Goal: Transaction & Acquisition: Purchase product/service

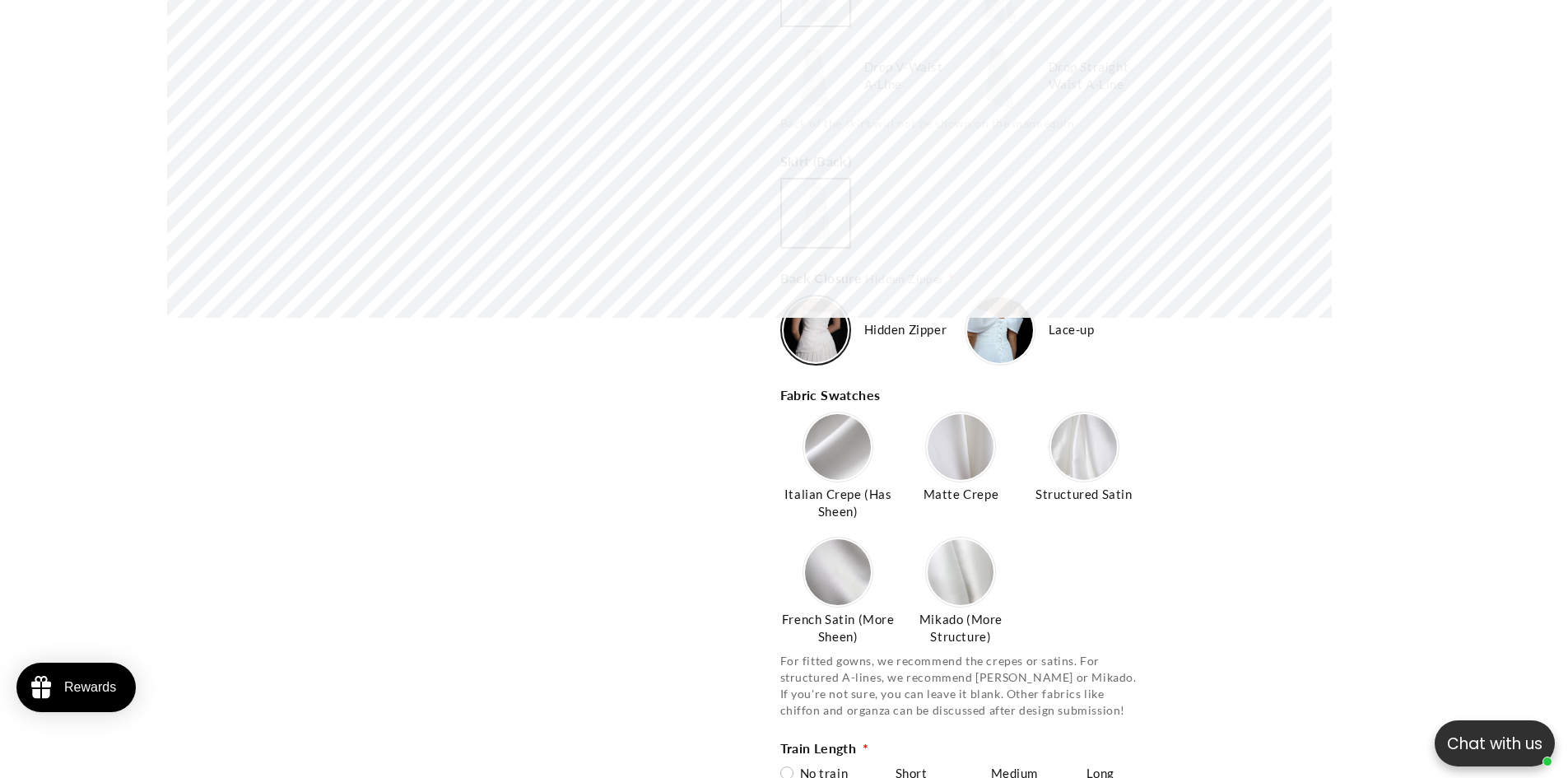
scroll to position [0, 905]
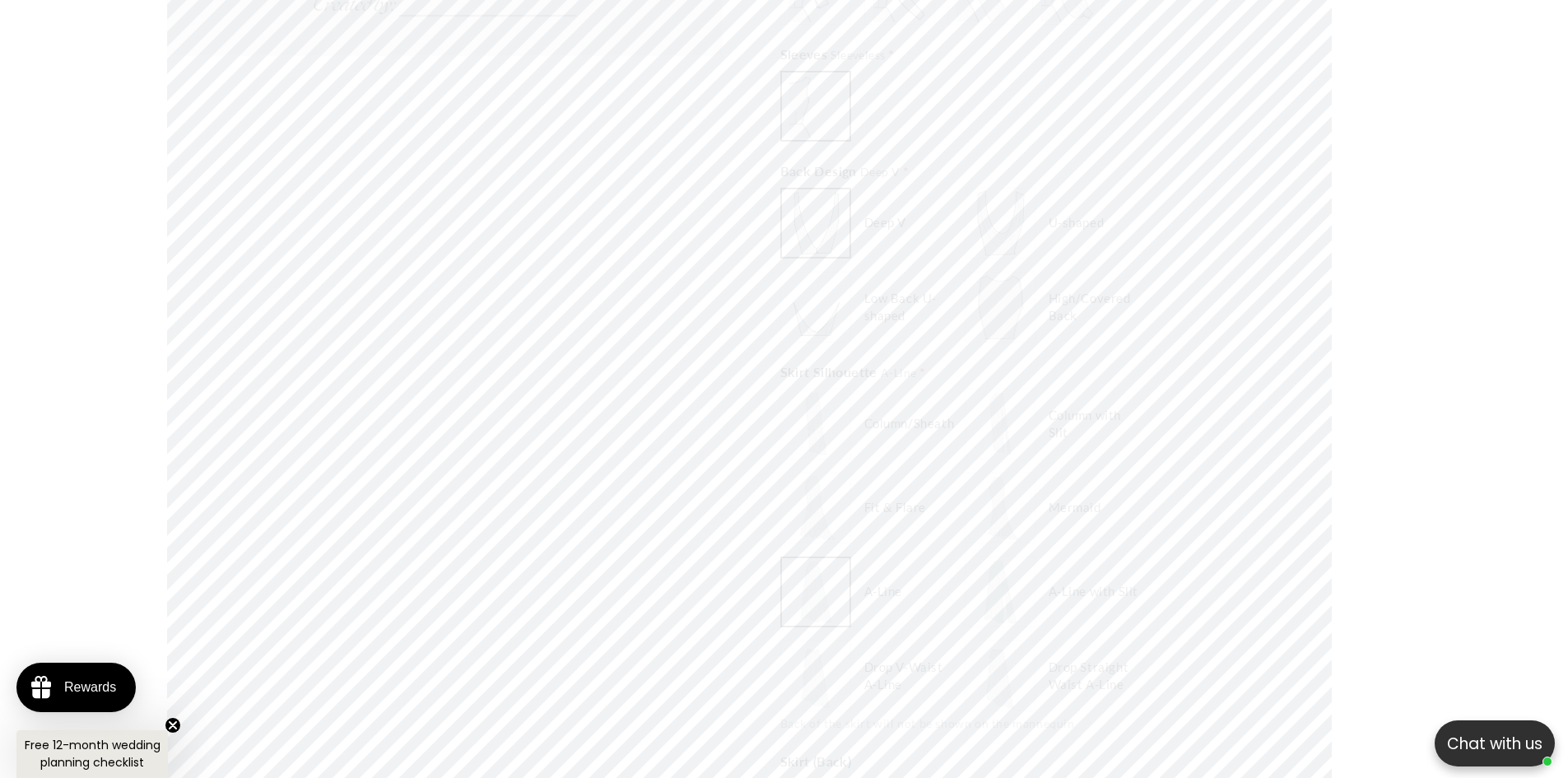
scroll to position [2296, 0]
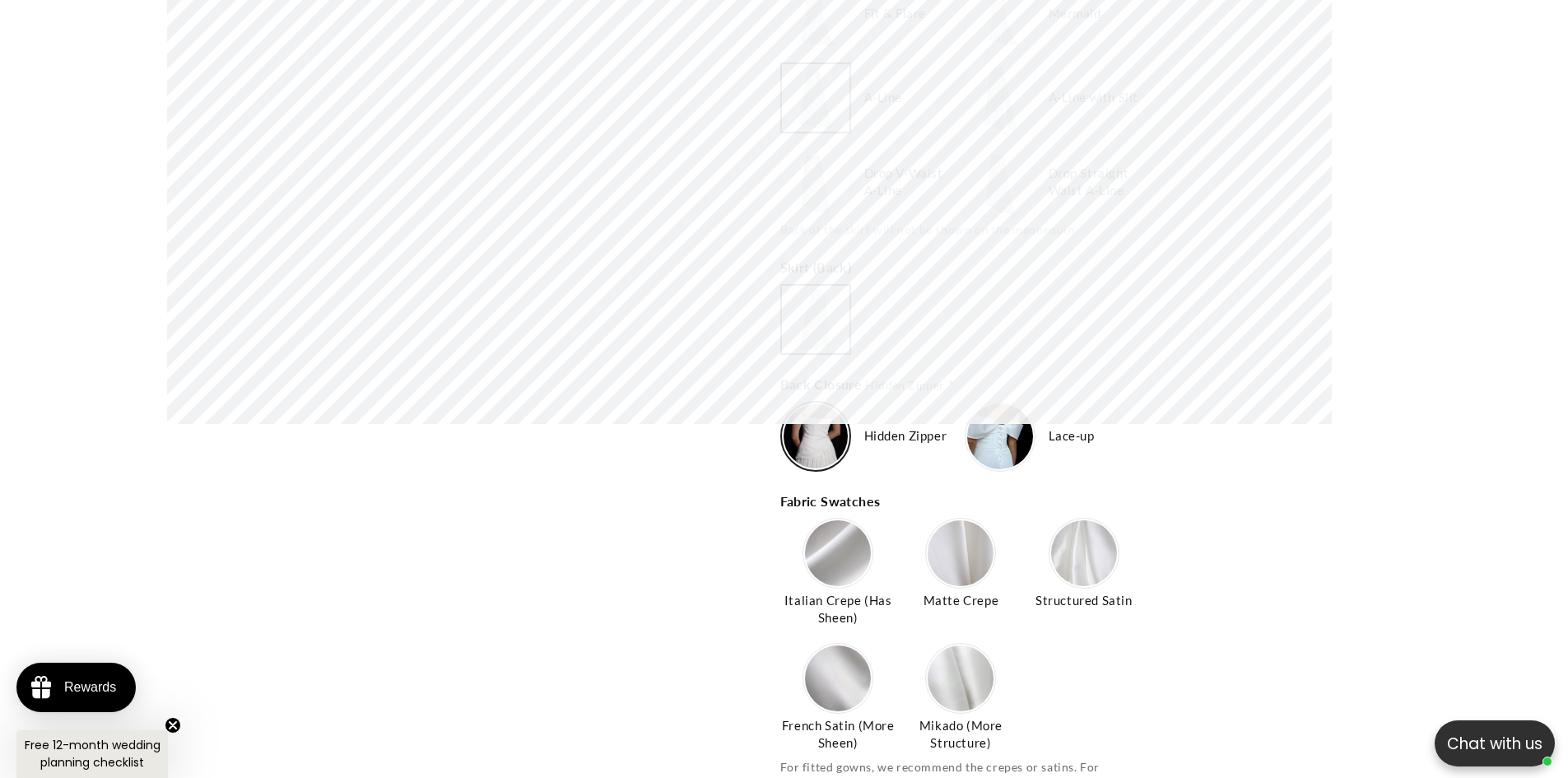
type input "*******"
click at [1003, 443] on img at bounding box center [1000, 437] width 66 height 66
click at [815, 559] on img at bounding box center [838, 553] width 66 height 66
click at [949, 560] on img at bounding box center [961, 553] width 66 height 66
type input "**********"
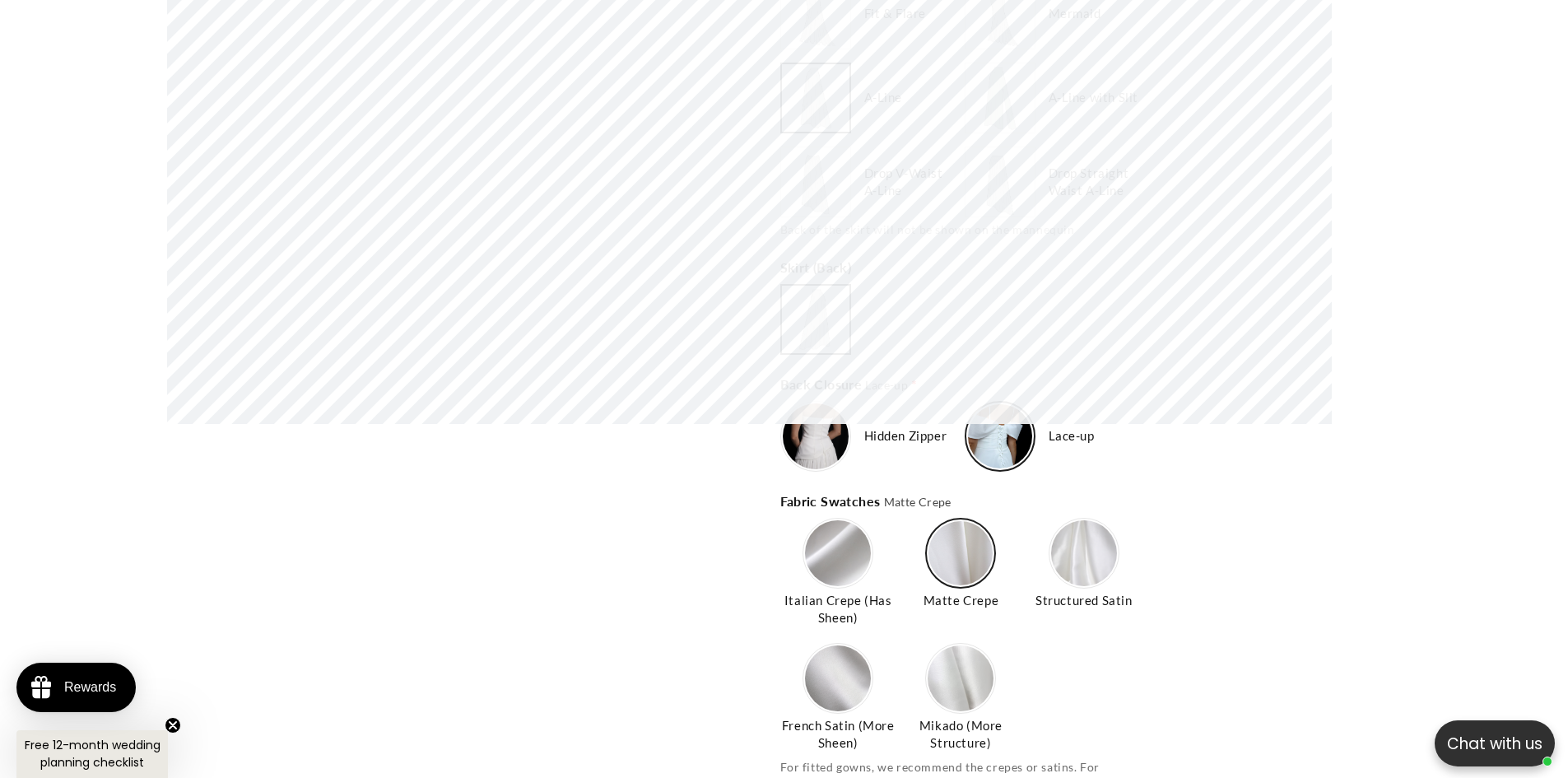
click at [1084, 555] on img at bounding box center [1084, 553] width 66 height 66
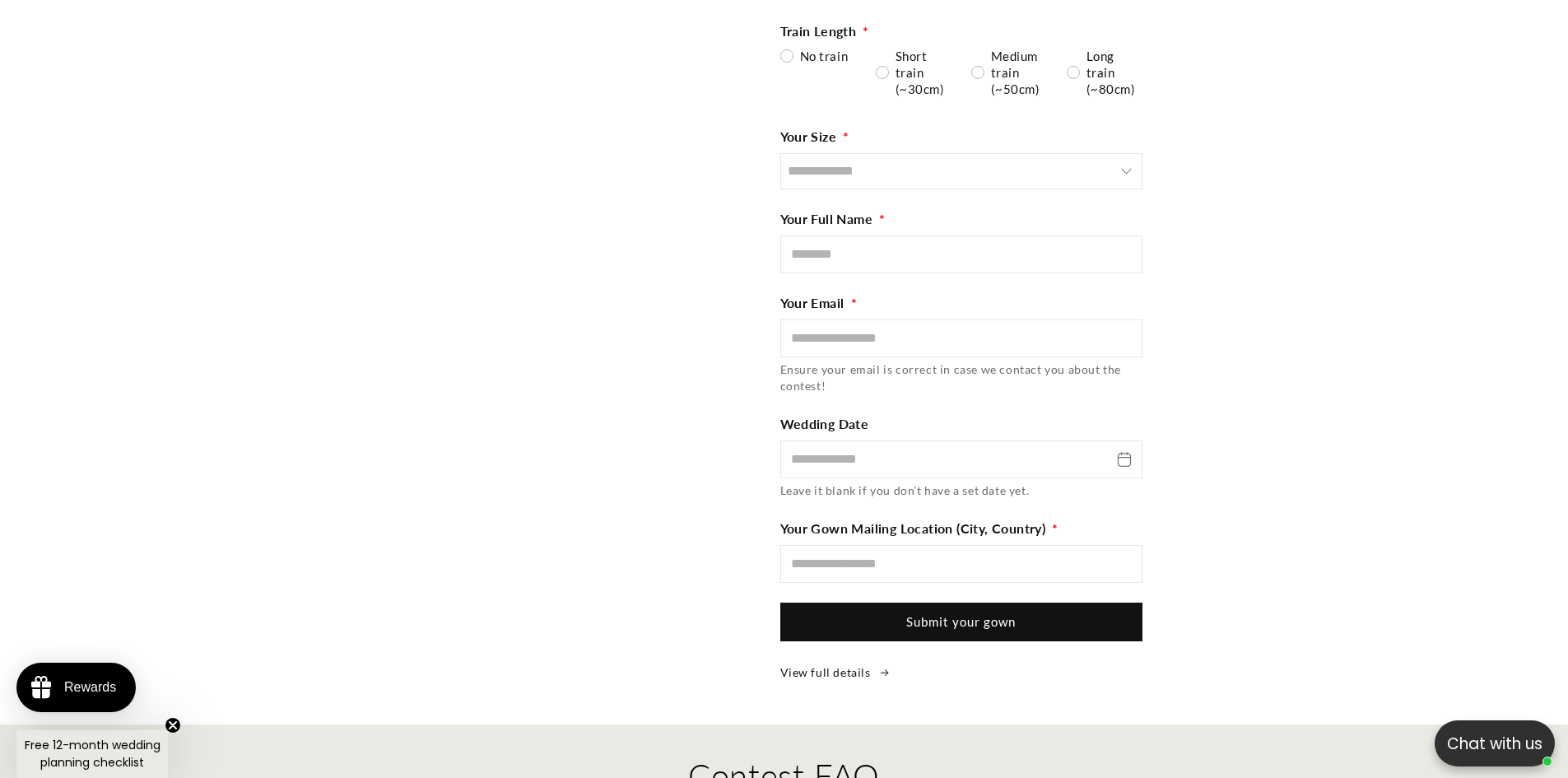
scroll to position [0, 0]
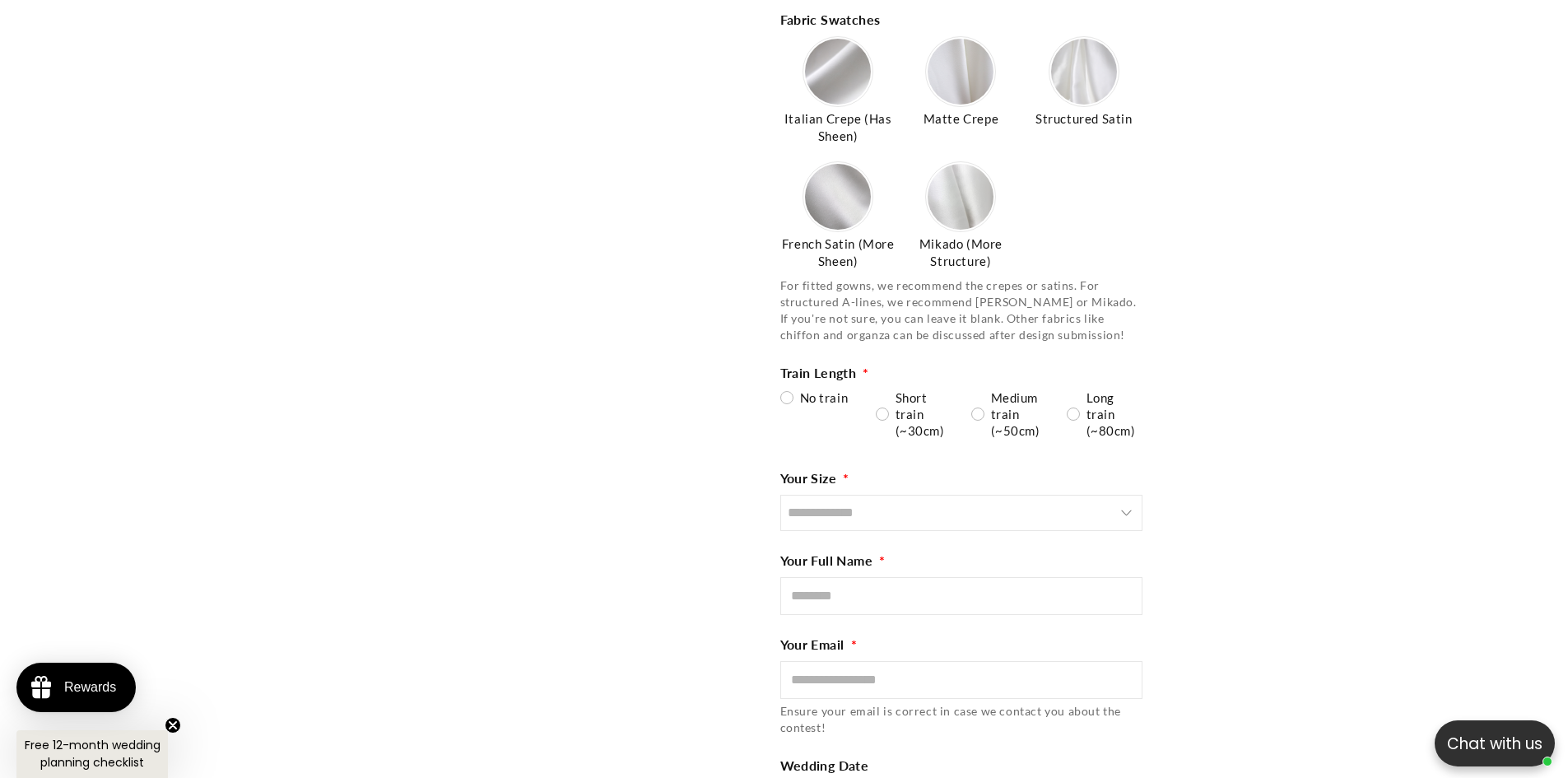
scroll to position [2786, 0]
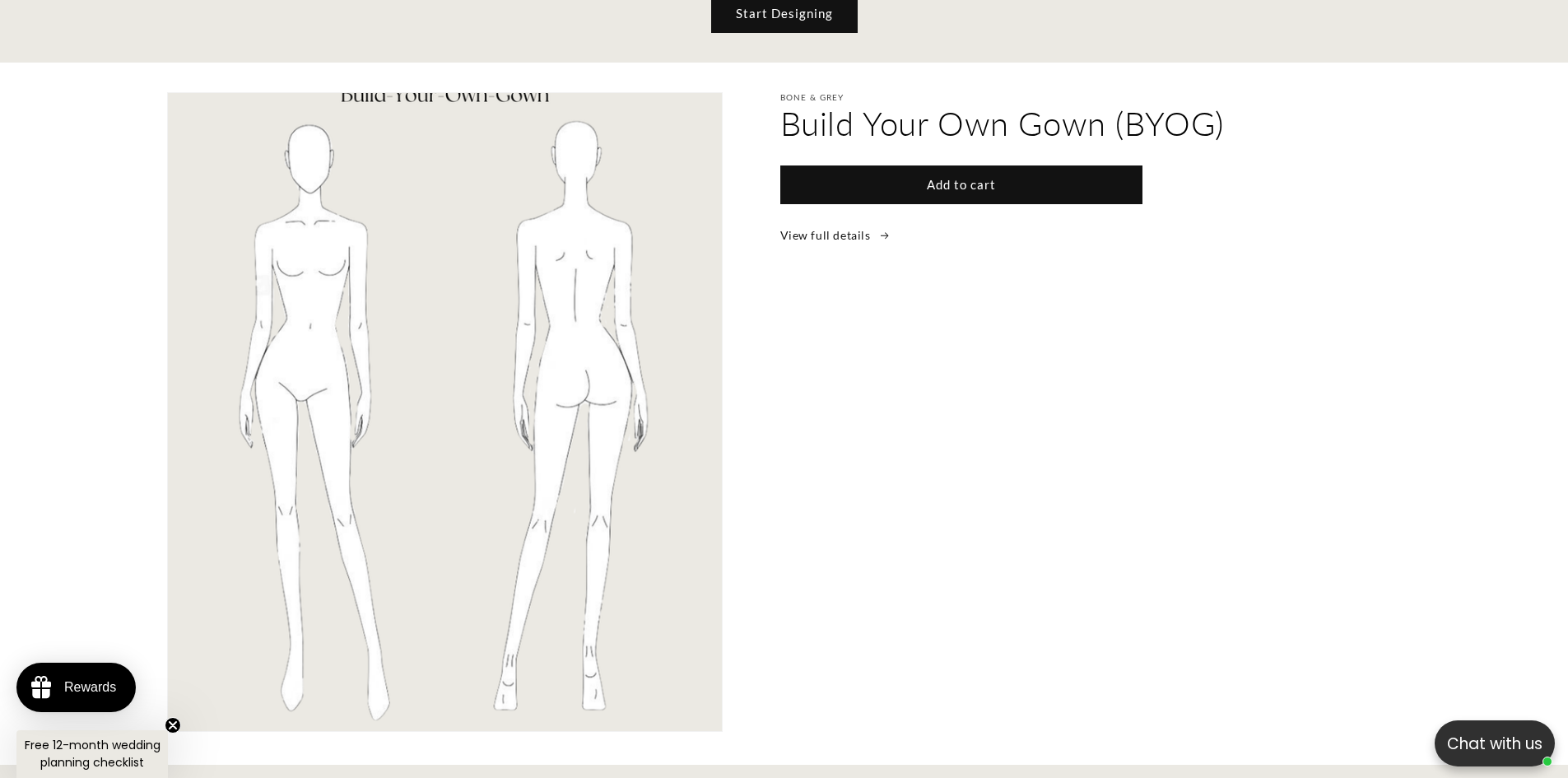
scroll to position [0, 905]
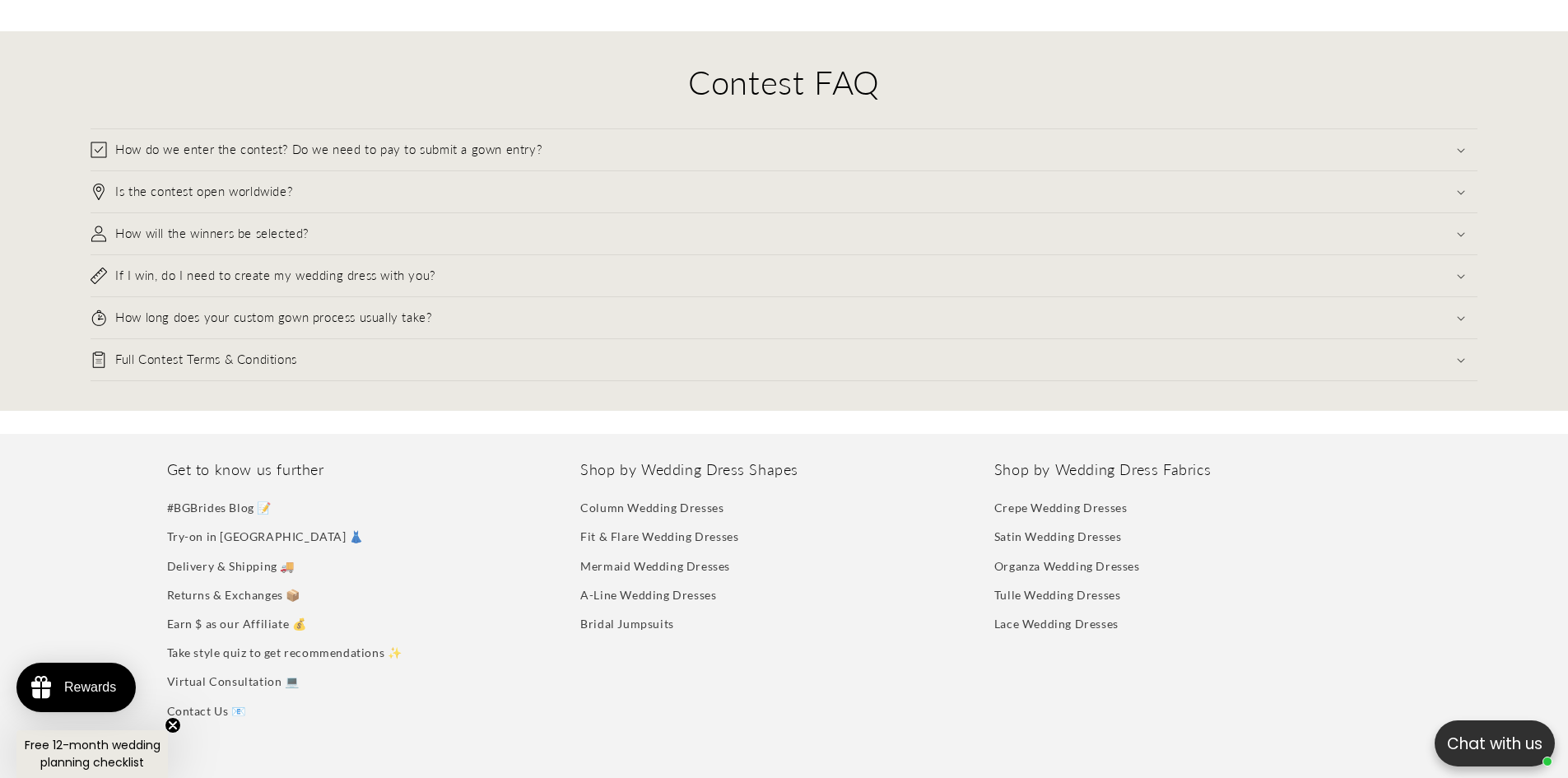
scroll to position [1208, 0]
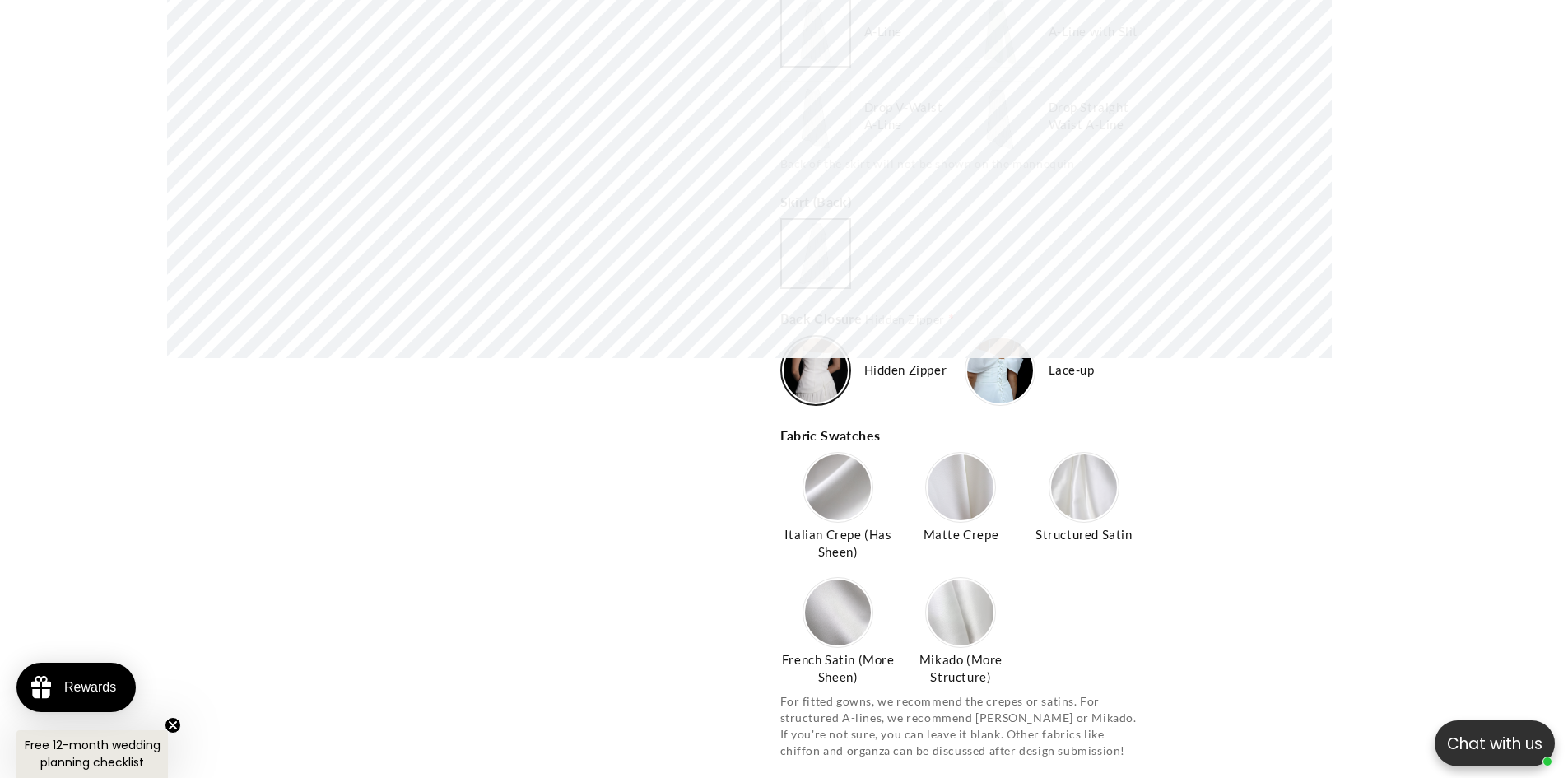
scroll to position [2773, 0]
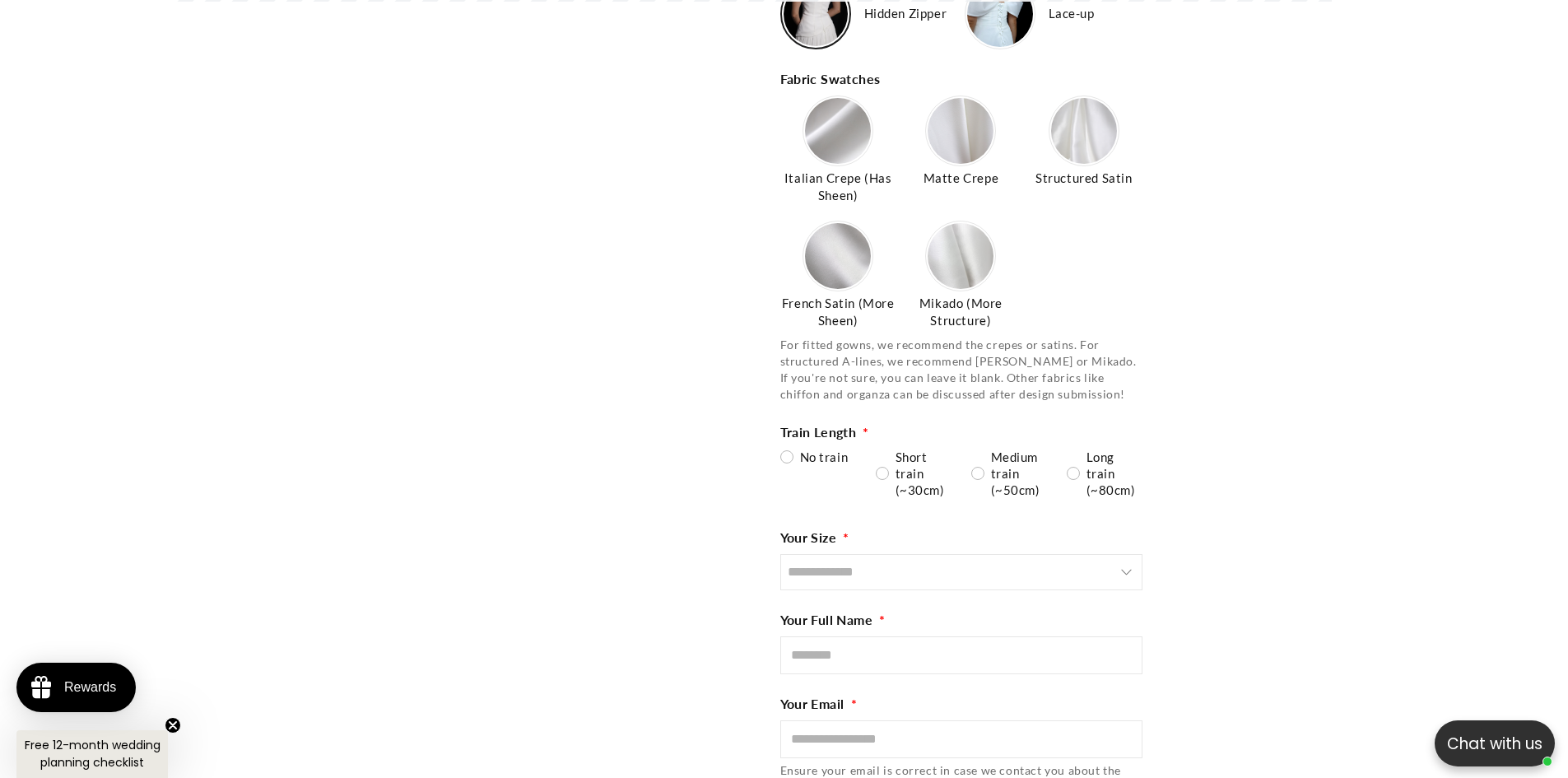
scroll to position [2306, 0]
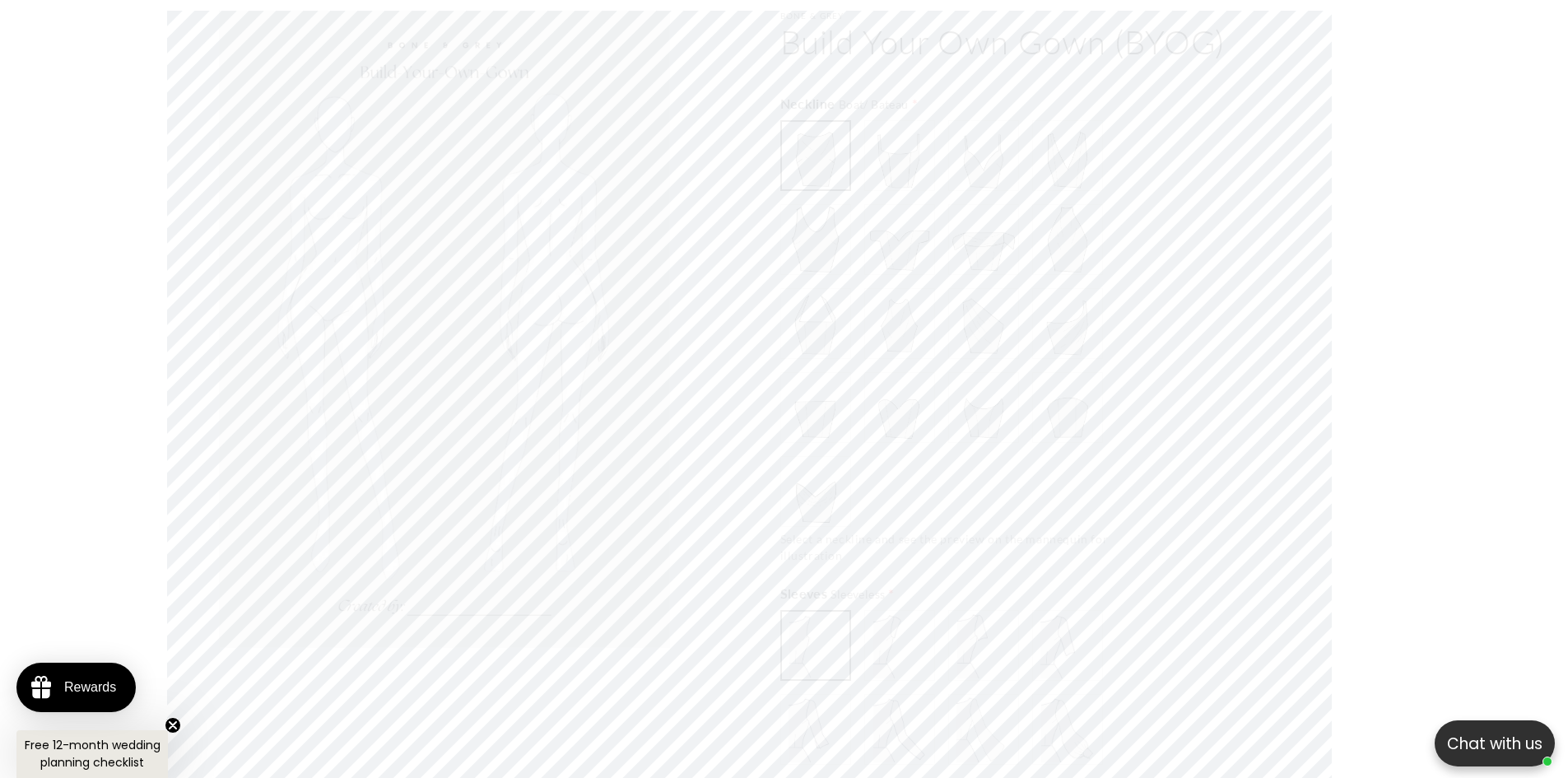
scroll to position [0, 905]
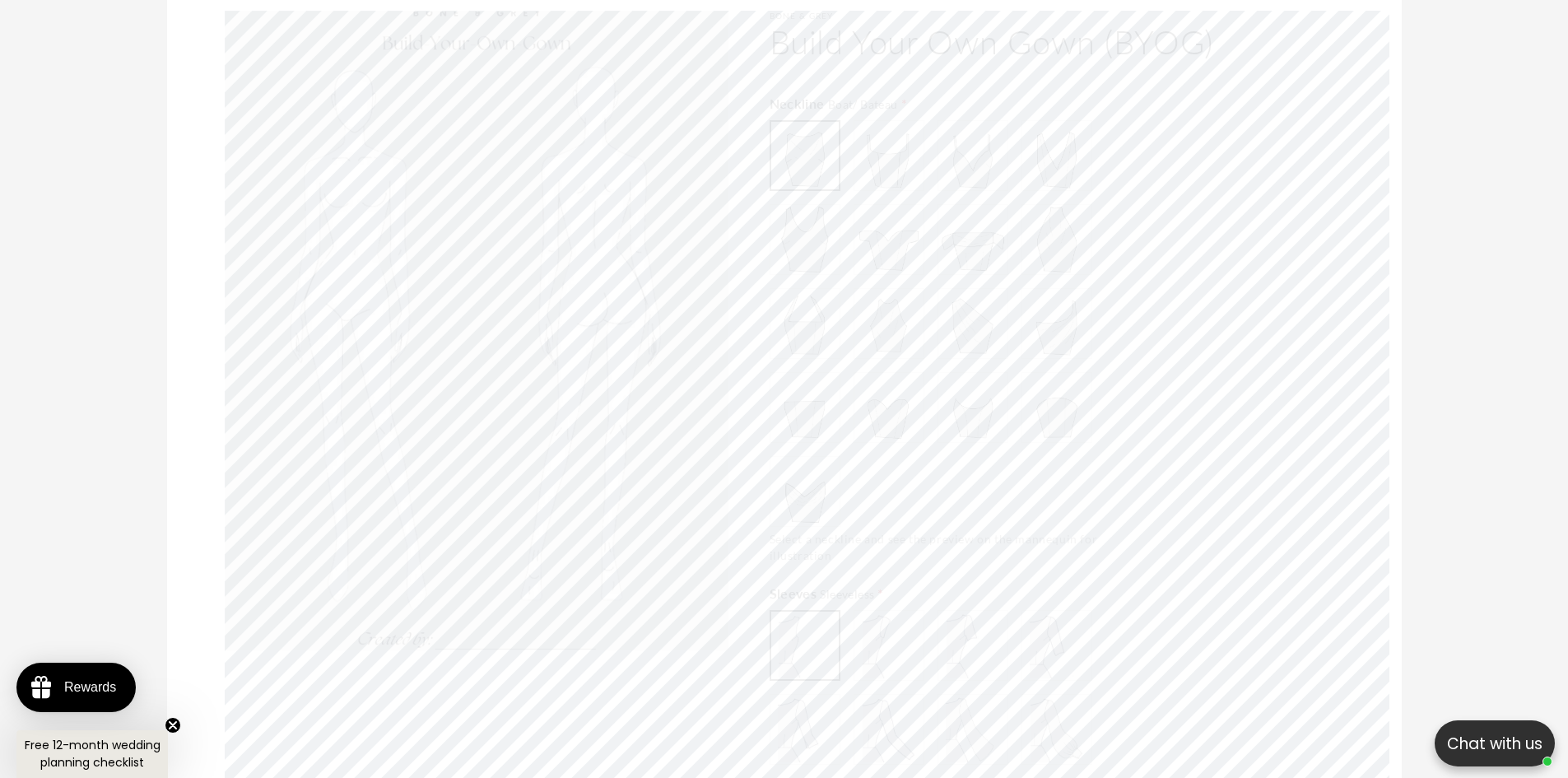
scroll to position [0, 905]
